Goal: Check status: Check status

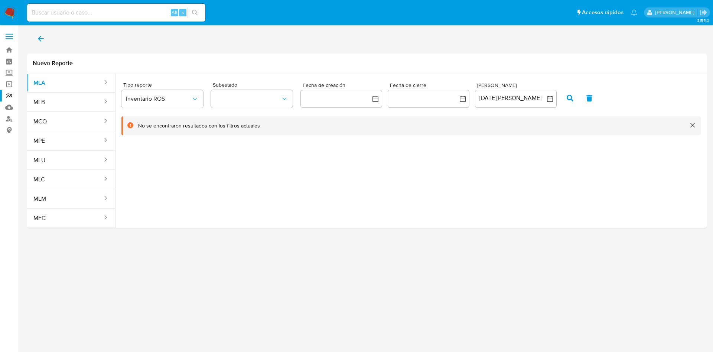
click at [111, 11] on input at bounding box center [116, 13] width 178 height 10
paste input "30711088322"
type input "30711088322"
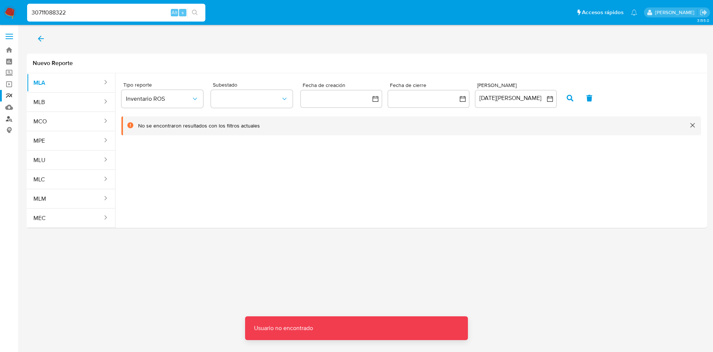
click at [7, 120] on link "Buscador de personas" at bounding box center [44, 119] width 88 height 12
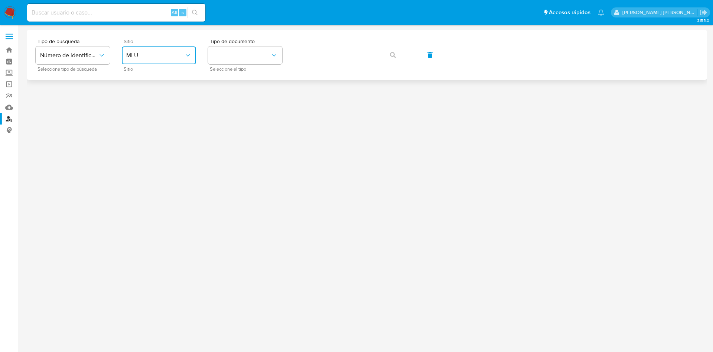
click at [155, 56] on span "MLU" at bounding box center [155, 55] width 58 height 7
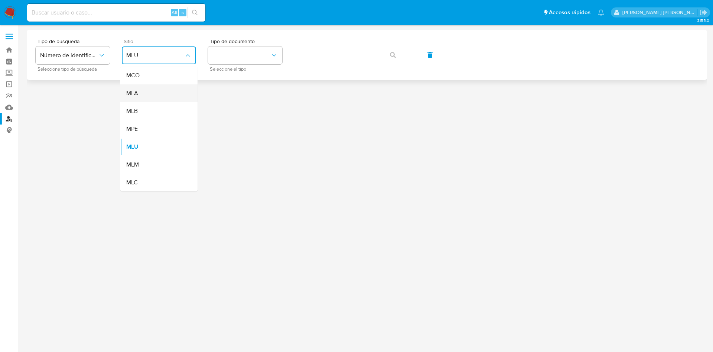
click at [137, 92] on span "MLA" at bounding box center [132, 93] width 12 height 7
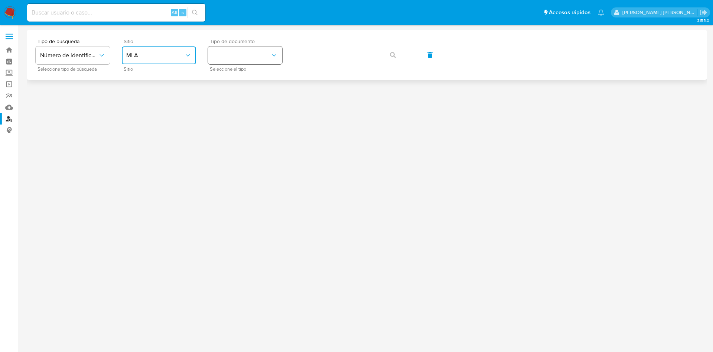
click at [225, 57] on button "identificationType" at bounding box center [245, 55] width 74 height 18
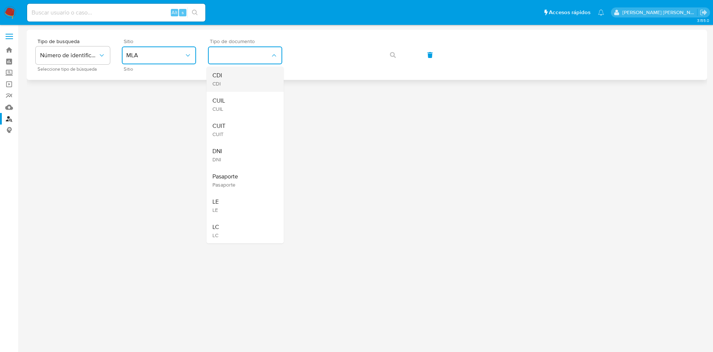
click at [224, 91] on div "CDI CDI" at bounding box center [242, 78] width 61 height 25
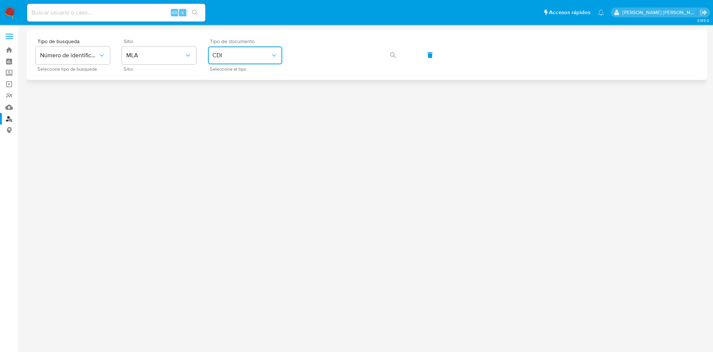
click at [228, 48] on button "CDI" at bounding box center [245, 55] width 74 height 18
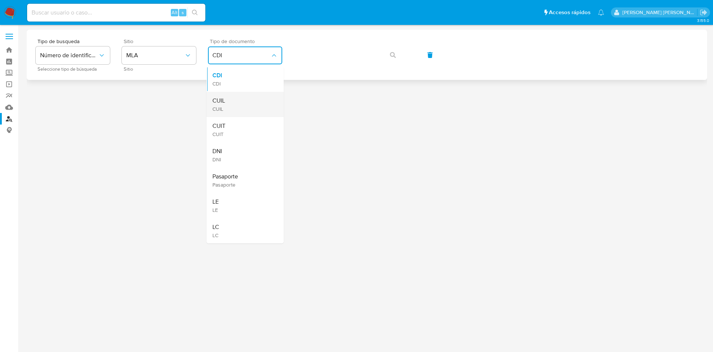
click at [234, 111] on div "CUIL CUIL" at bounding box center [242, 104] width 61 height 25
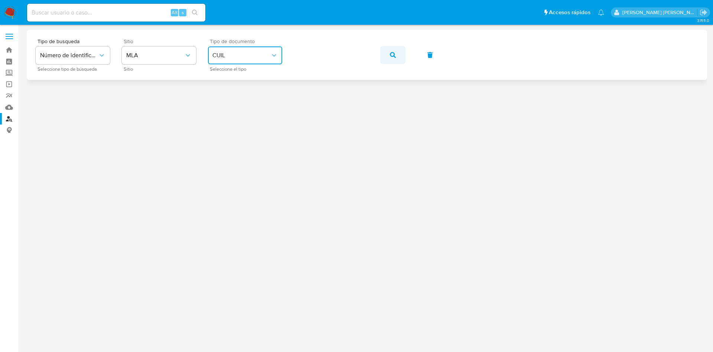
click at [391, 58] on span "button" at bounding box center [393, 55] width 6 height 16
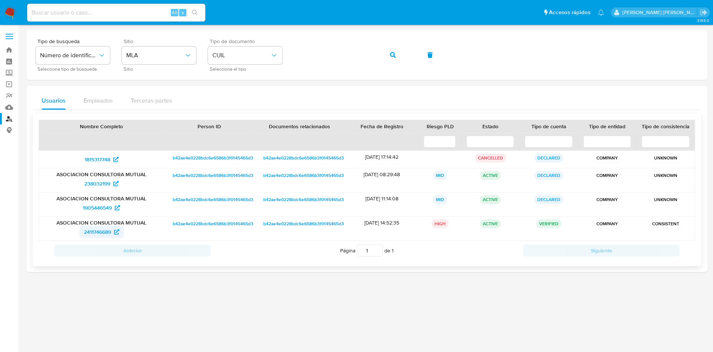
click at [100, 231] on span "2411746689" at bounding box center [97, 232] width 27 height 12
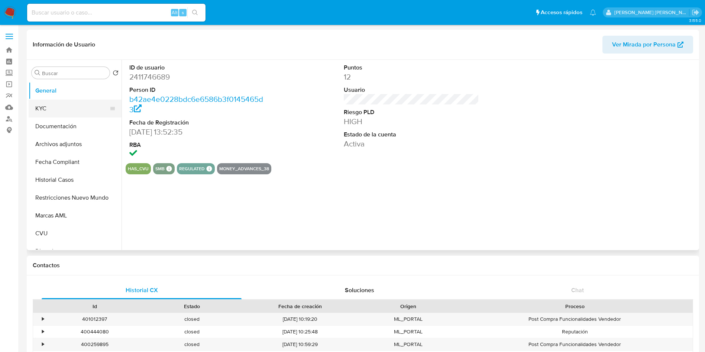
select select "10"
click at [65, 114] on button "KYC" at bounding box center [72, 109] width 87 height 18
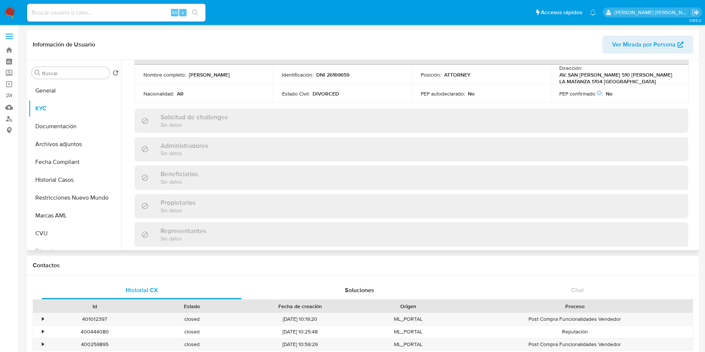
scroll to position [334, 0]
click at [74, 124] on button "Documentación" at bounding box center [72, 126] width 87 height 18
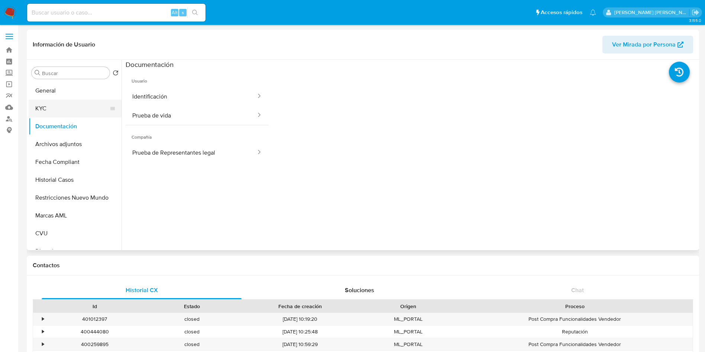
click at [59, 113] on button "KYC" at bounding box center [72, 109] width 87 height 18
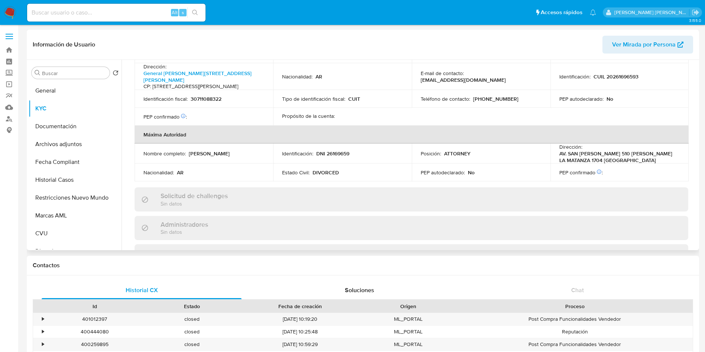
scroll to position [490, 0]
